Goal: Navigation & Orientation: Find specific page/section

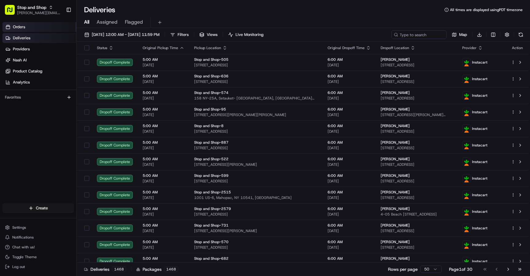
click at [36, 27] on link "Orders" at bounding box center [39, 27] width 74 height 10
